Goal: Use online tool/utility: Utilize a website feature to perform a specific function

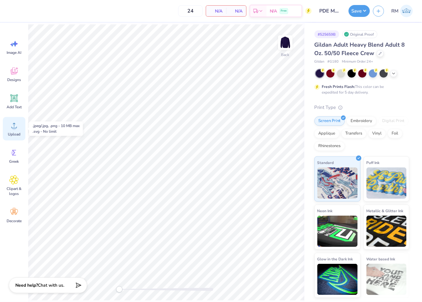
click at [18, 129] on icon at bounding box center [13, 125] width 9 height 9
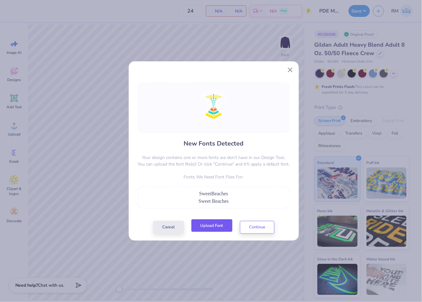
click at [214, 226] on button "Upload Font" at bounding box center [211, 226] width 41 height 13
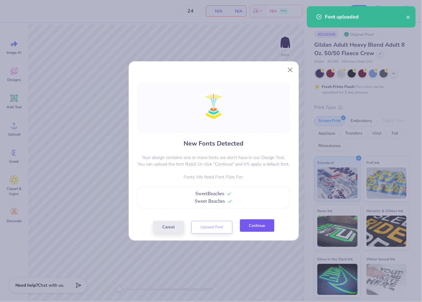
click at [253, 225] on button "Continue" at bounding box center [257, 226] width 34 height 13
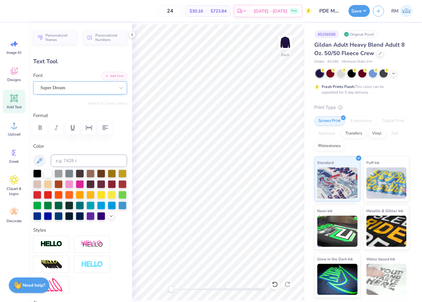
click at [81, 85] on div "Super Dream" at bounding box center [78, 88] width 76 height 10
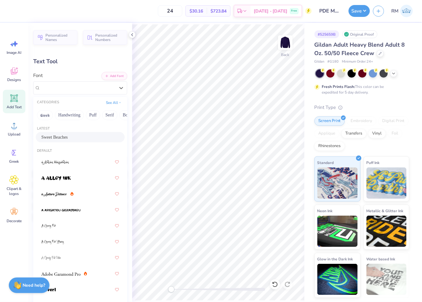
click at [90, 133] on div "Sweet Beaches" at bounding box center [80, 137] width 89 height 10
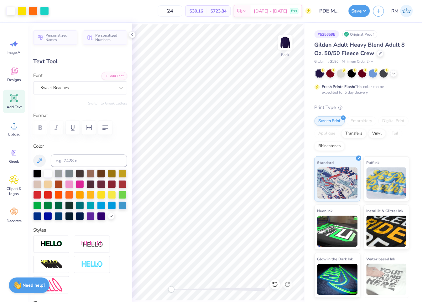
type input "3.62"
type input "0.65"
type input "19.92"
click at [69, 83] on div "Super Dream" at bounding box center [78, 88] width 76 height 10
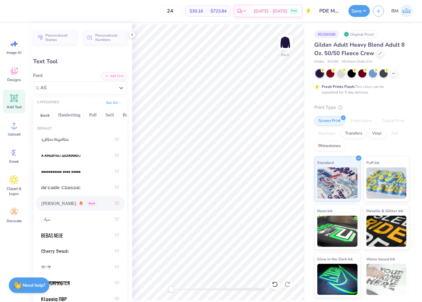
click at [77, 203] on div "[PERSON_NAME] Greek" at bounding box center [69, 203] width 56 height 7
type input "AS"
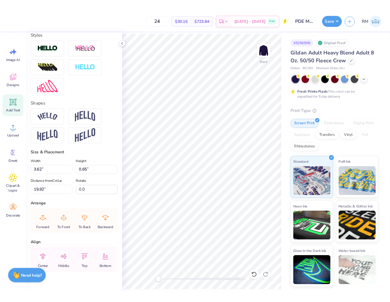
scroll to position [225, 0]
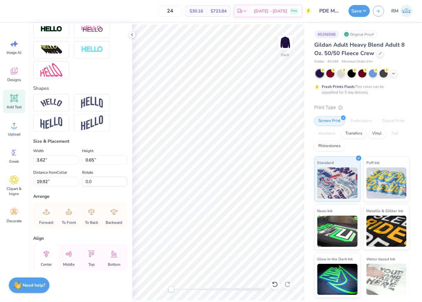
click at [44, 256] on icon at bounding box center [46, 254] width 13 height 13
type input "12.23"
type input "1.91"
type input "17.85"
click at [44, 252] on icon at bounding box center [47, 254] width 6 height 7
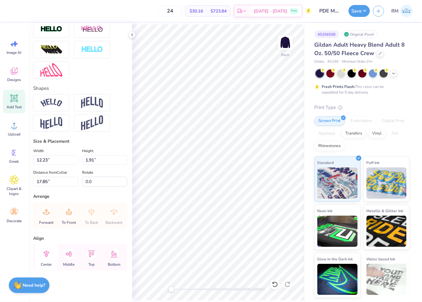
click at [47, 256] on icon at bounding box center [47, 254] width 6 height 7
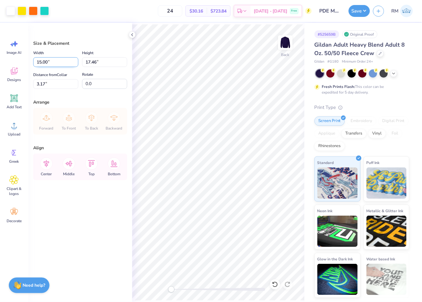
click at [55, 65] on input "15.00" at bounding box center [55, 62] width 45 height 10
click at [56, 85] on input "3.17" at bounding box center [55, 84] width 45 height 10
type input "12.00"
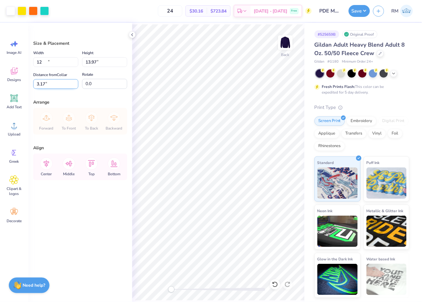
type input "13.97"
click at [56, 85] on input "4.92" at bounding box center [55, 84] width 45 height 10
type input "3.00"
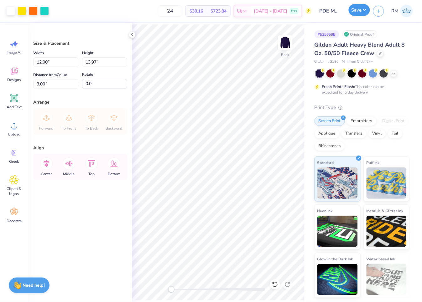
click at [363, 9] on button "Save" at bounding box center [359, 10] width 21 height 12
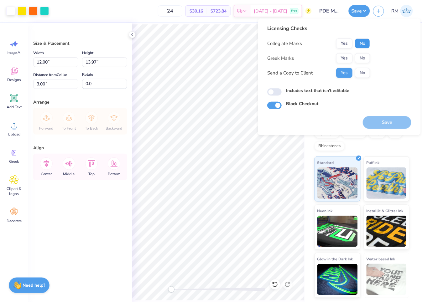
click at [364, 45] on button "No" at bounding box center [362, 44] width 15 height 10
click at [346, 54] on button "Yes" at bounding box center [344, 58] width 16 height 10
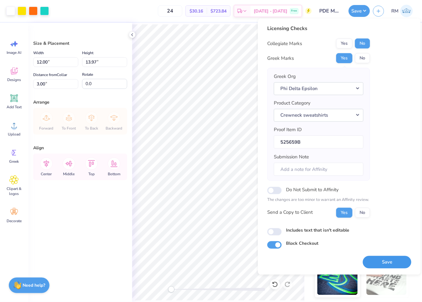
click at [386, 263] on button "Save" at bounding box center [387, 262] width 49 height 13
